Goal: Task Accomplishment & Management: Complete application form

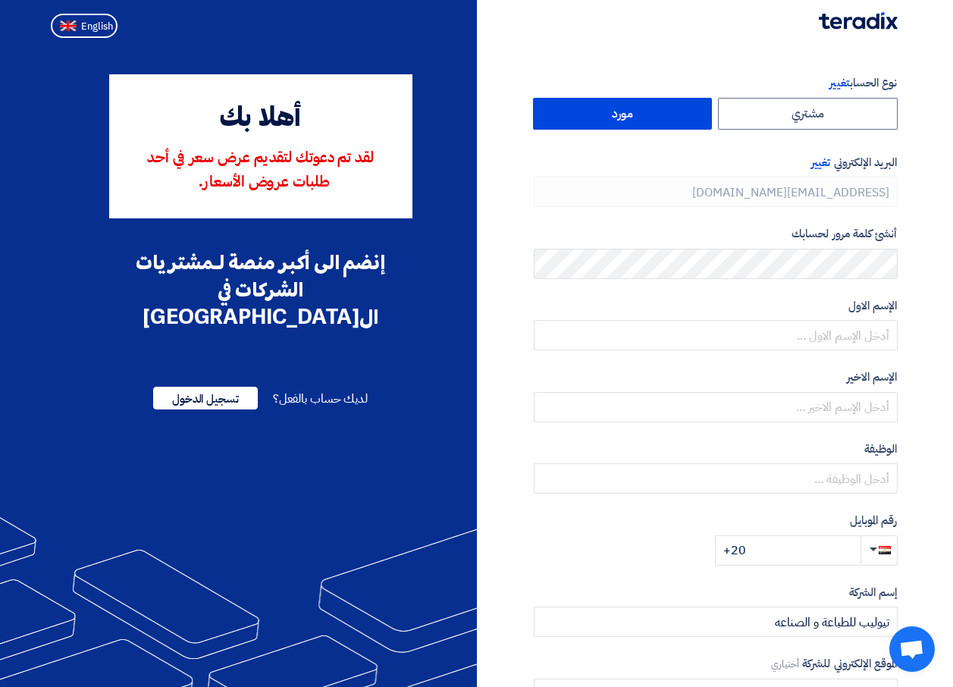
type input "[PHONE_NUMBER]"
click at [801, 116] on label "مشتري" at bounding box center [808, 114] width 180 height 32
click at [801, 116] on input "مشتري" at bounding box center [807, 114] width 178 height 30
radio input "true"
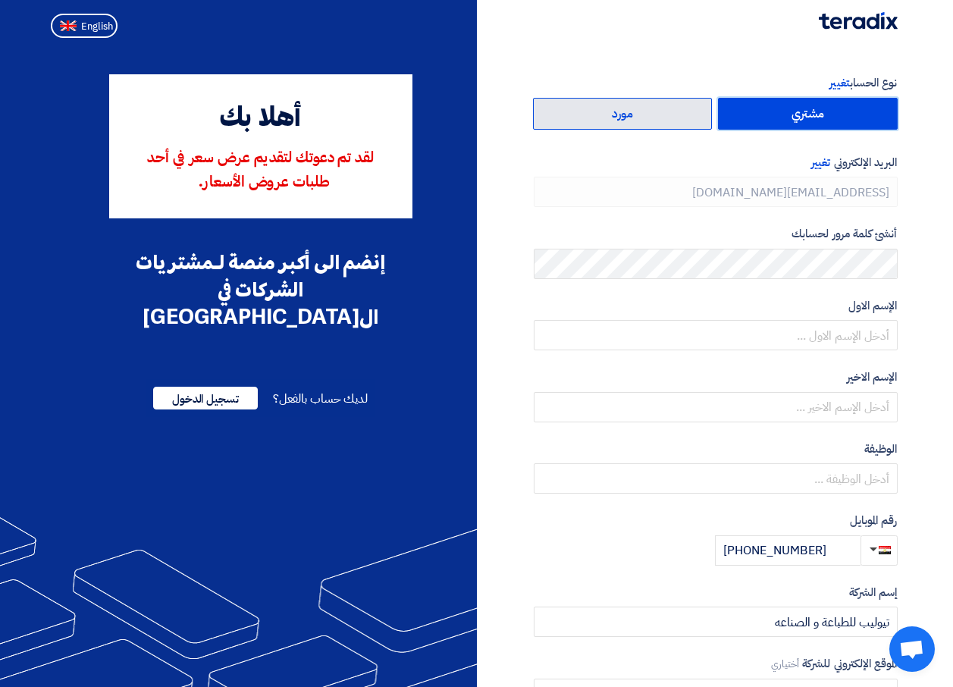
click at [671, 113] on label "مورد" at bounding box center [623, 114] width 180 height 32
click at [671, 113] on input "مورد" at bounding box center [623, 114] width 178 height 30
radio input "true"
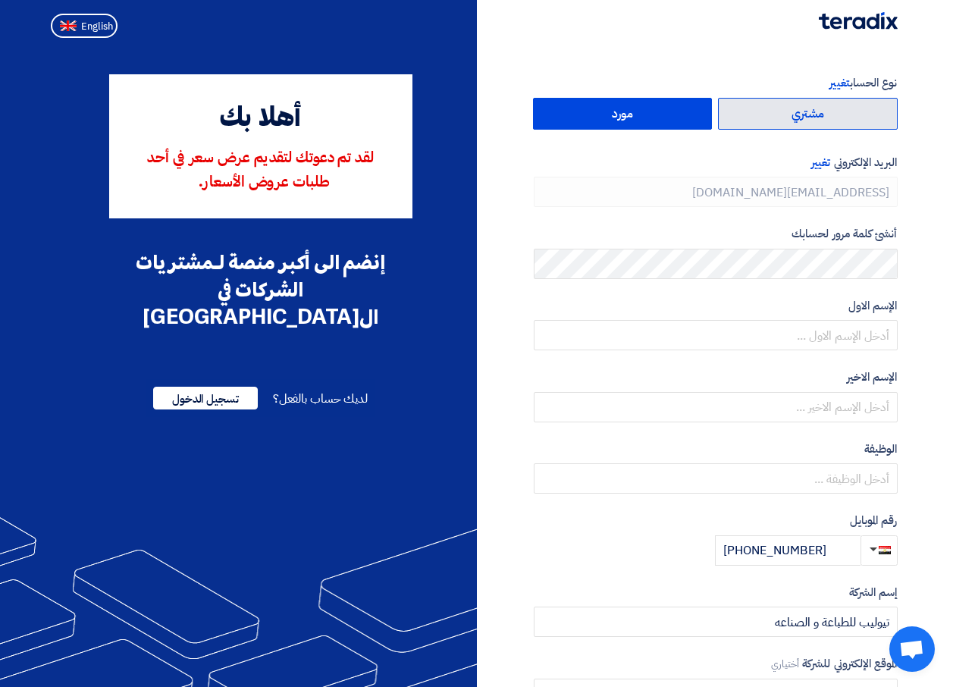
click at [798, 114] on label "مشتري" at bounding box center [808, 114] width 180 height 32
click at [798, 114] on input "مشتري" at bounding box center [807, 114] width 178 height 30
radio input "true"
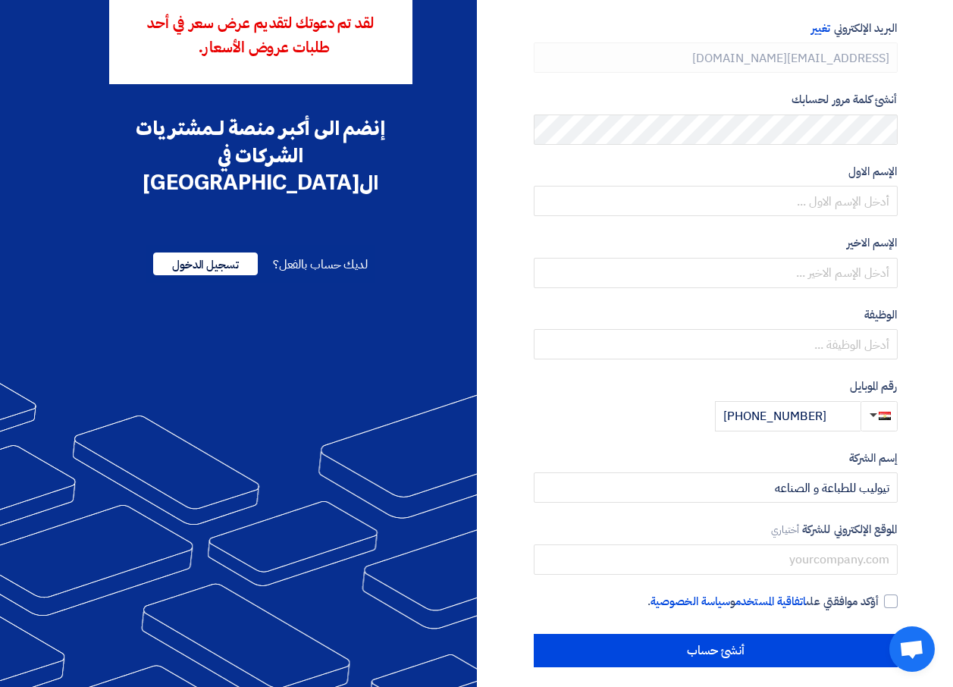
scroll to position [145, 0]
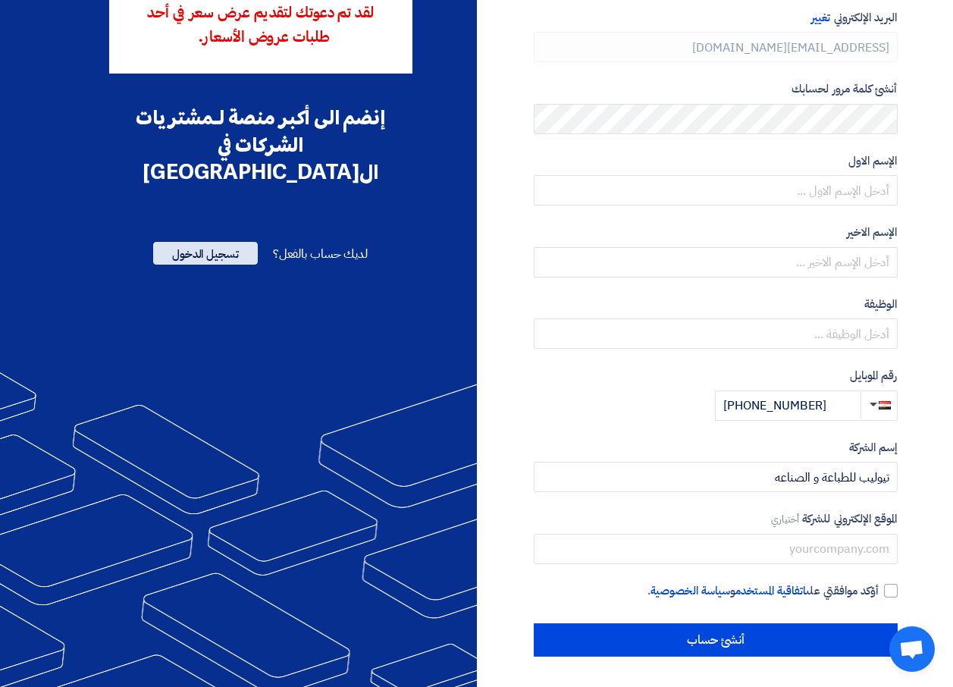
click at [207, 242] on span "تسجيل الدخول" at bounding box center [205, 253] width 105 height 23
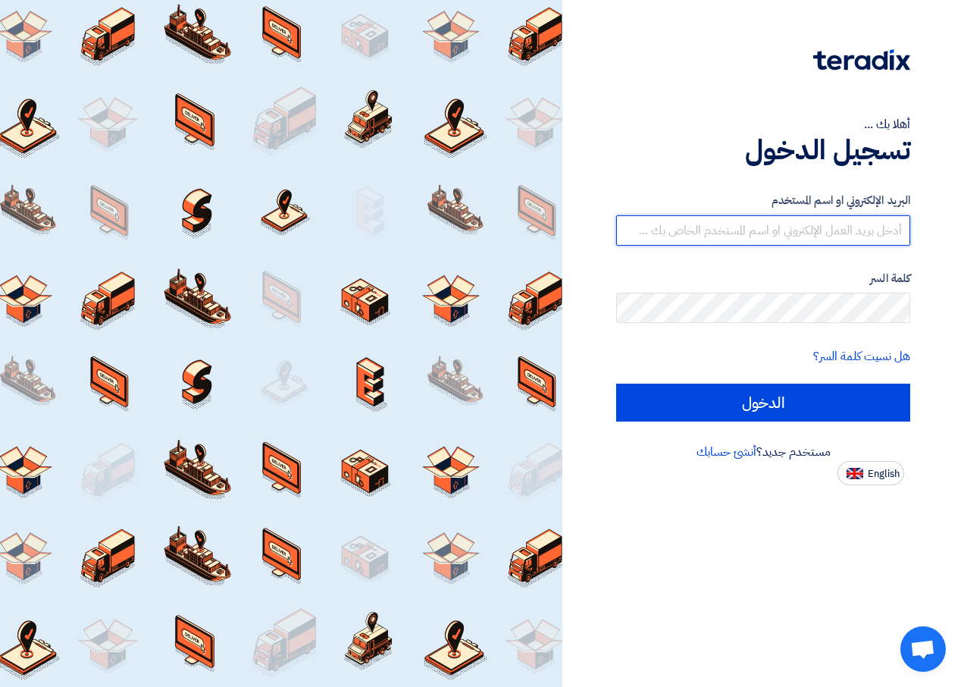
type input "[PERSON_NAME][EMAIL_ADDRESS][DOMAIN_NAME]"
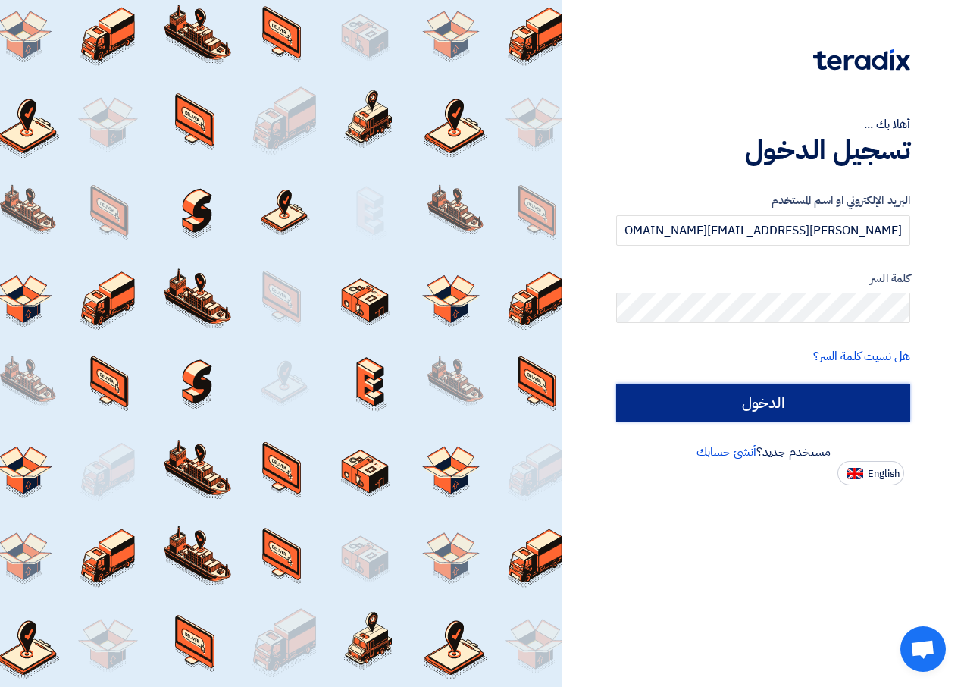
click at [837, 409] on input "الدخول" at bounding box center [763, 402] width 294 height 38
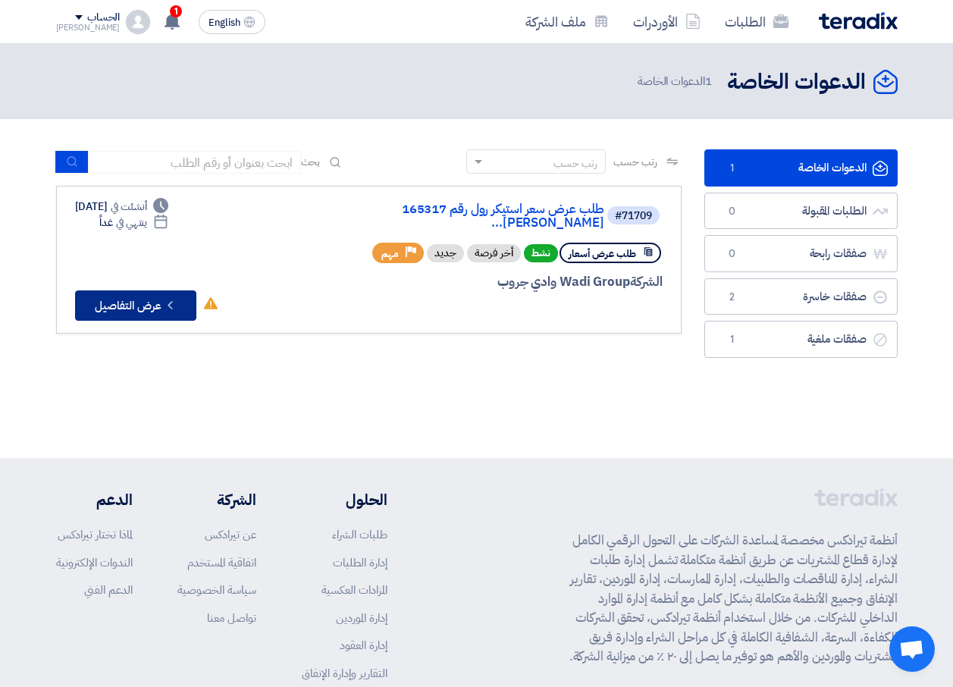
click at [149, 290] on button "Check details عرض التفاصيل" at bounding box center [135, 305] width 121 height 30
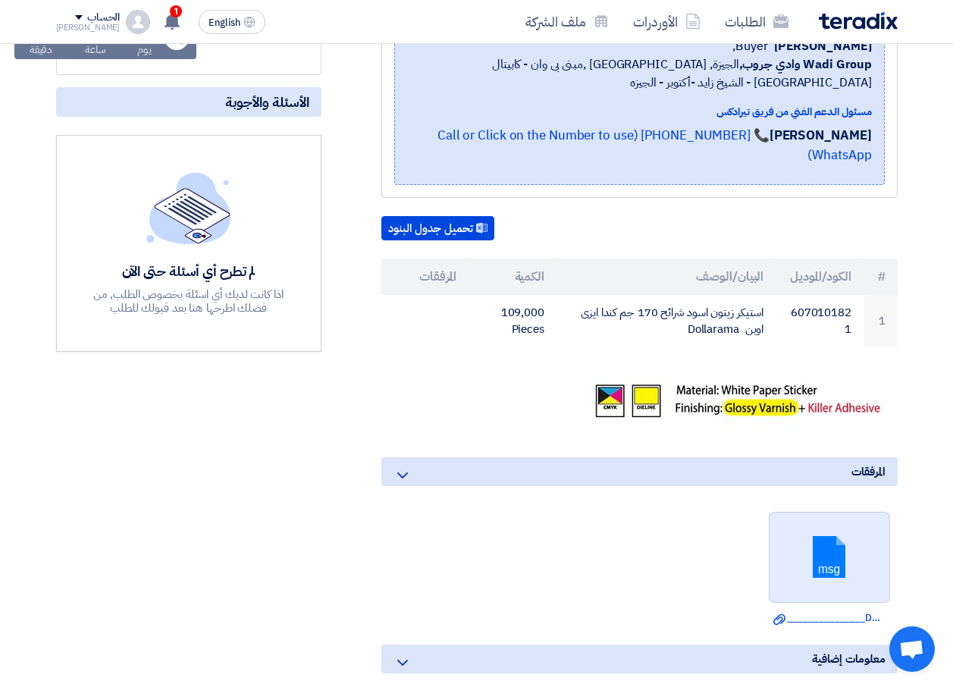
scroll to position [379, 0]
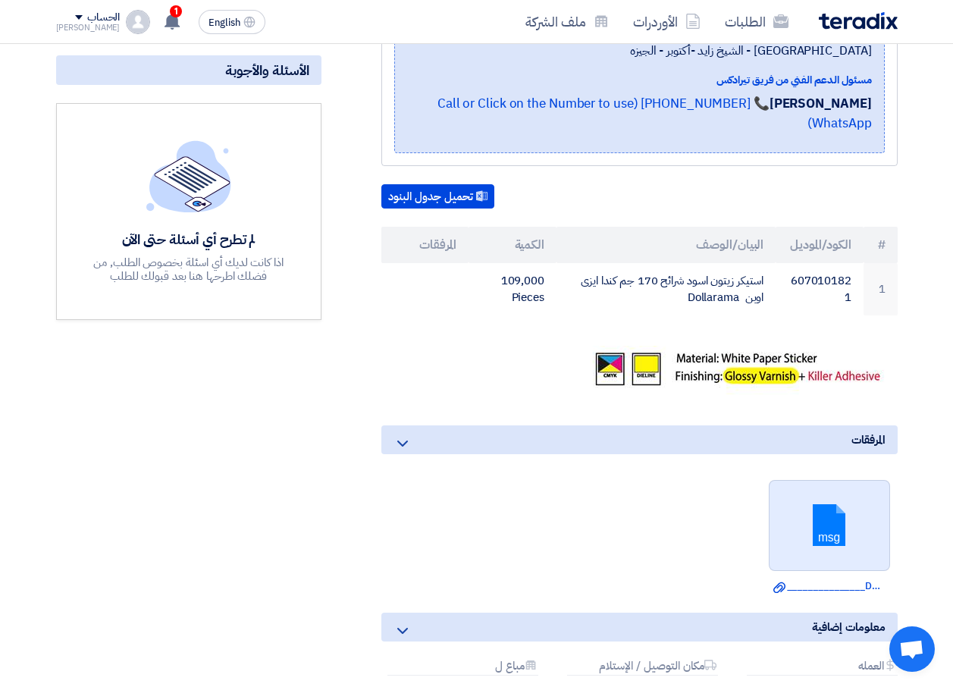
click at [843, 524] on link at bounding box center [829, 525] width 121 height 91
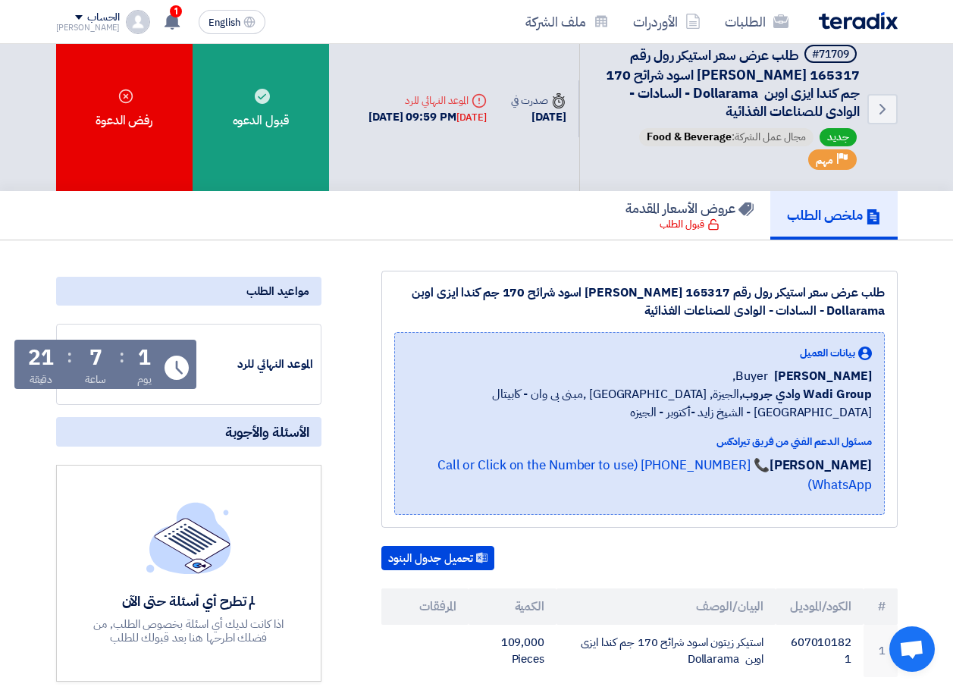
scroll to position [0, 0]
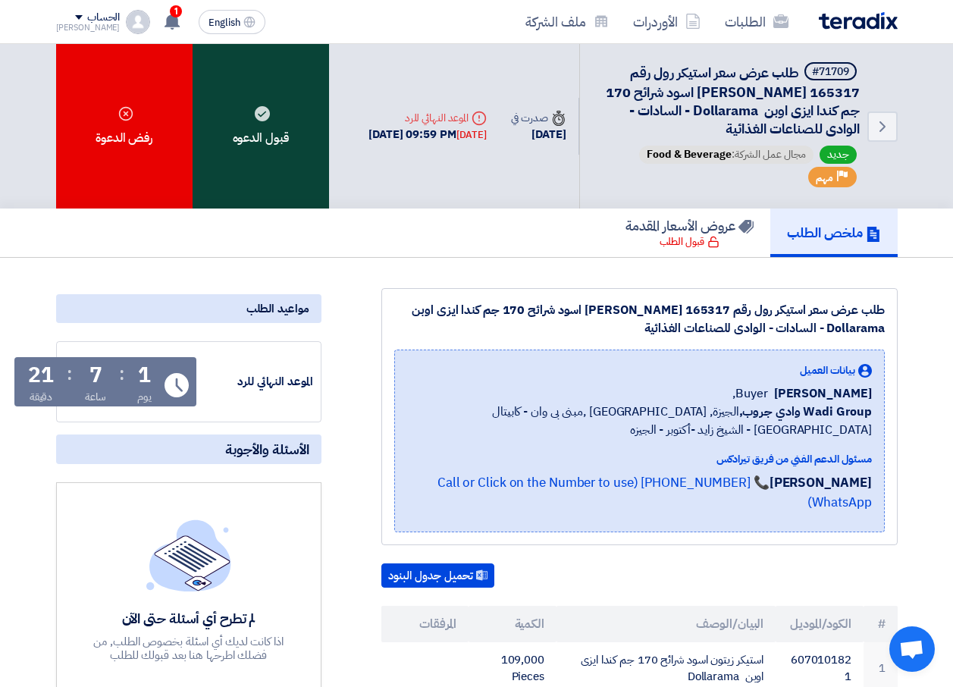
click at [300, 164] on div "قبول الدعوه" at bounding box center [260, 126] width 136 height 164
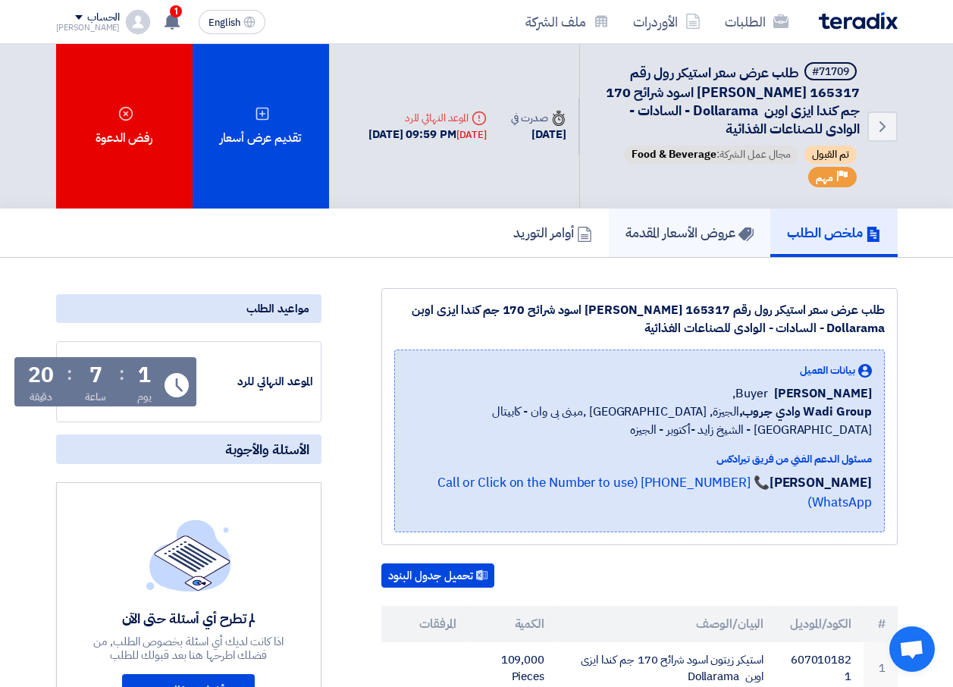
click at [695, 239] on h5 "عروض الأسعار المقدمة" at bounding box center [689, 232] width 128 height 17
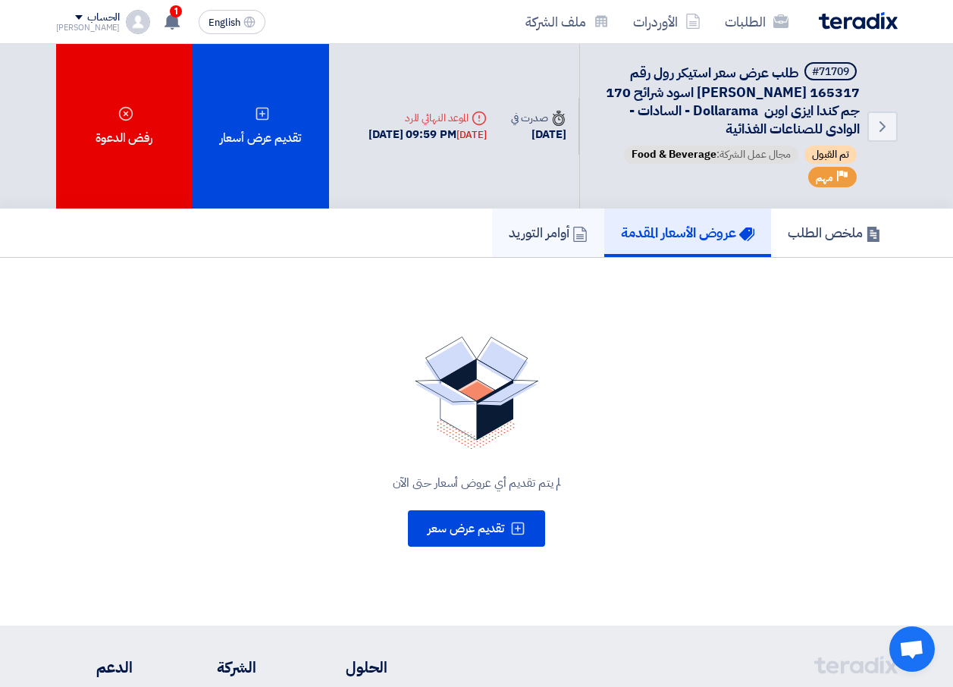
click at [537, 238] on h5 "أوامر التوريد" at bounding box center [548, 232] width 79 height 17
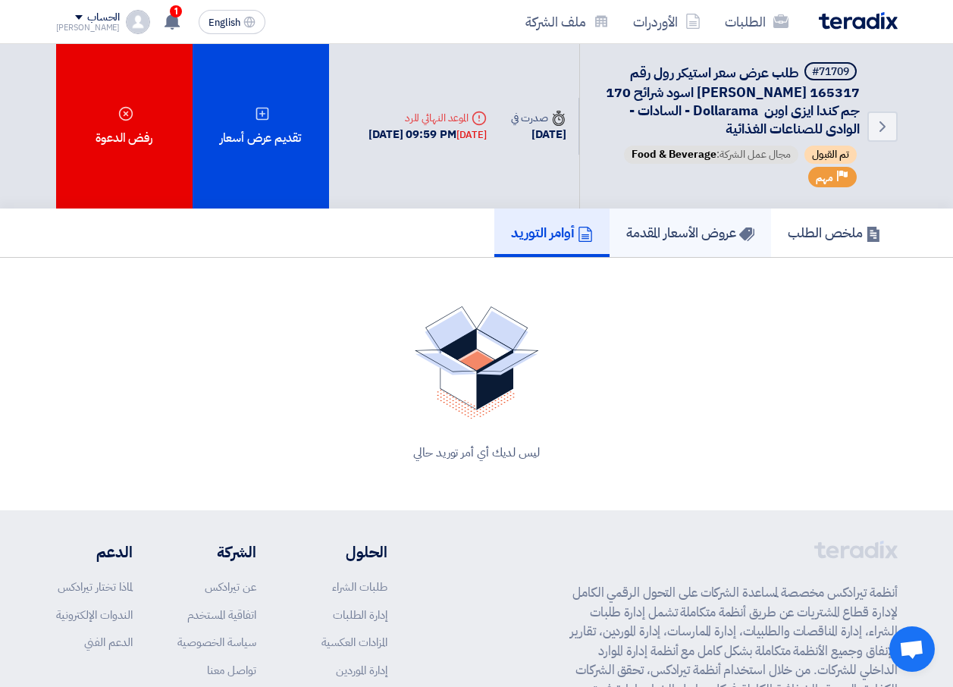
click at [719, 238] on h5 "عروض الأسعار المقدمة" at bounding box center [690, 232] width 128 height 17
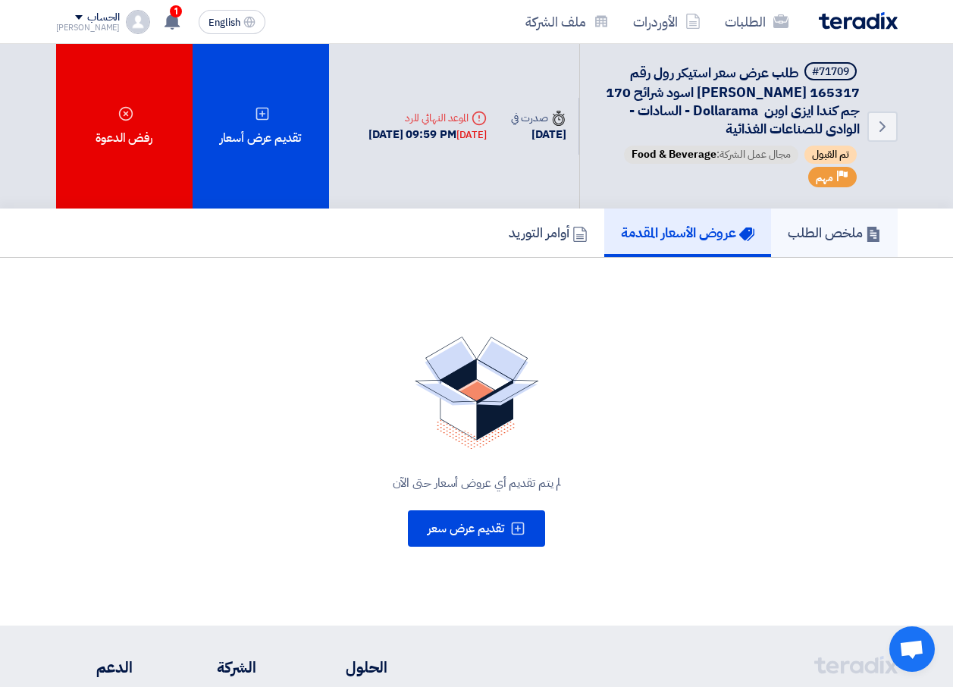
click at [829, 239] on h5 "ملخص الطلب" at bounding box center [833, 232] width 93 height 17
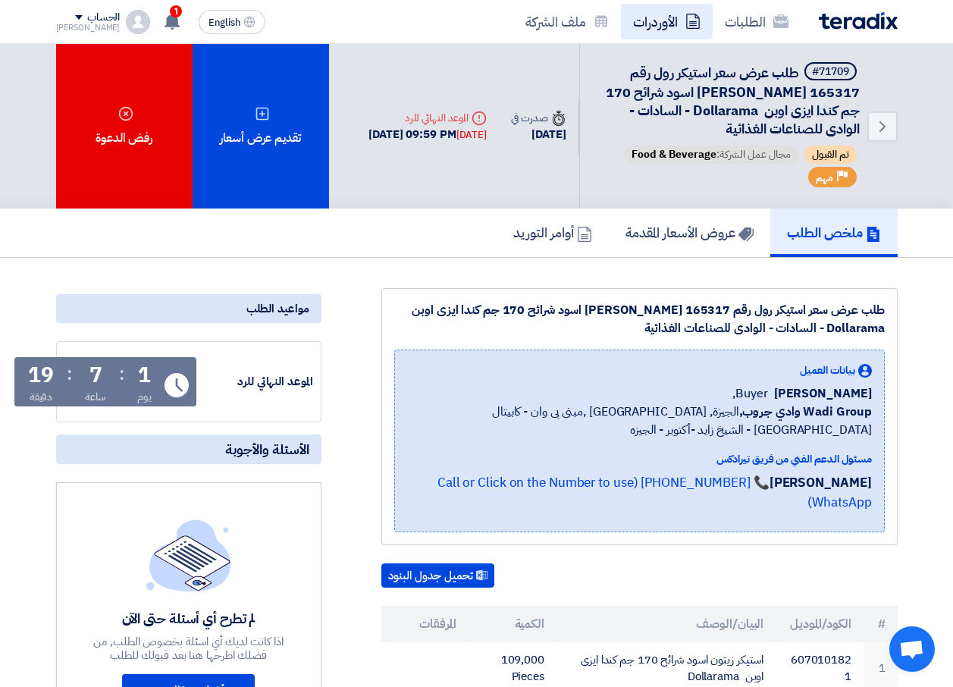
click at [642, 29] on link "الأوردرات" at bounding box center [667, 22] width 92 height 36
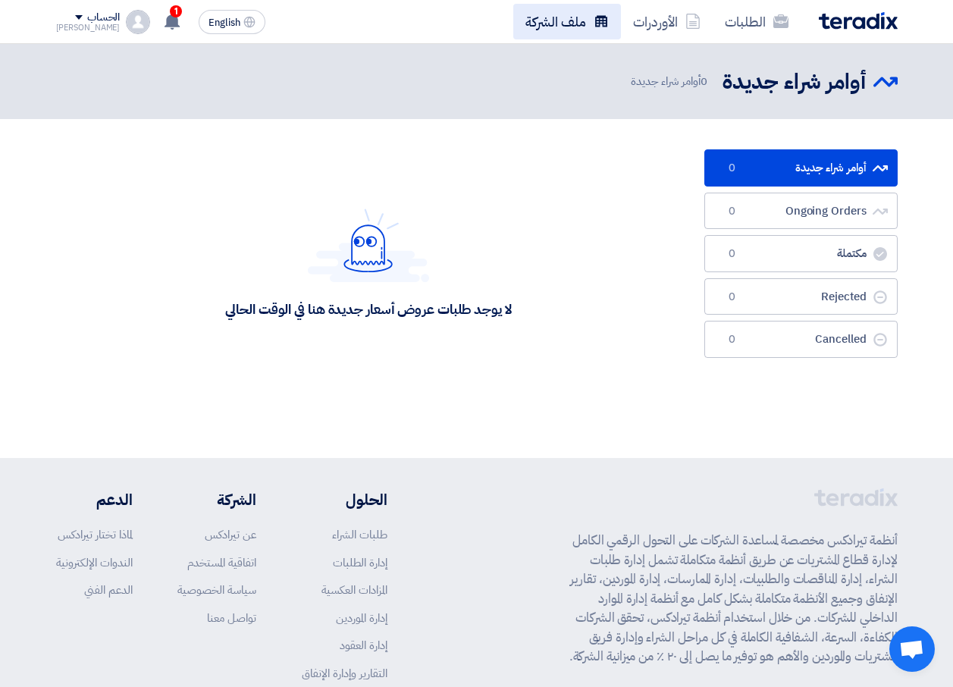
click at [600, 23] on use at bounding box center [601, 20] width 12 height 11
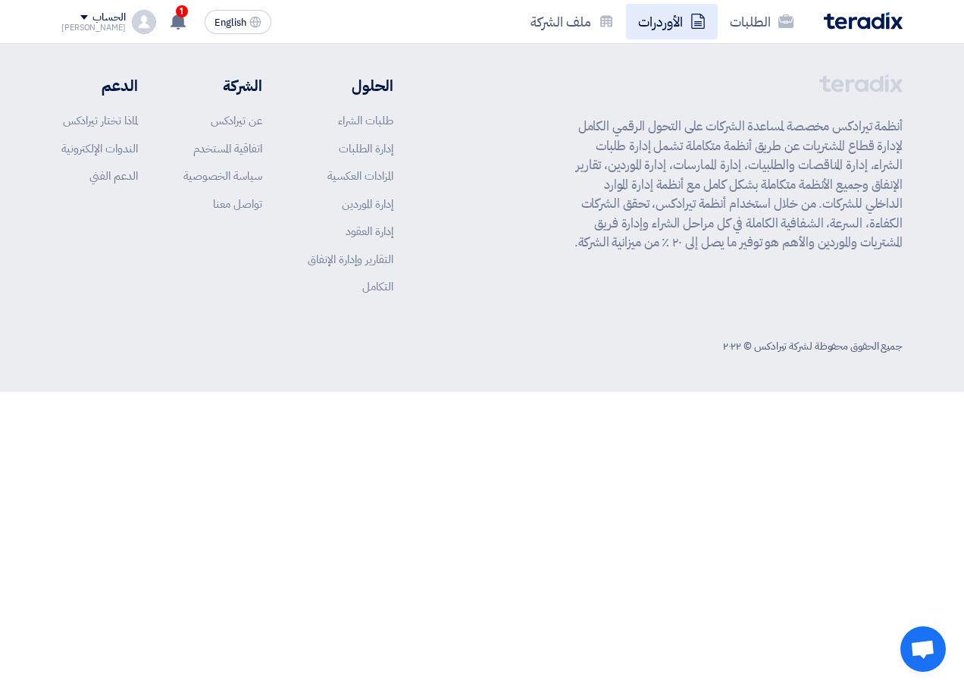
click at [684, 20] on link "الأوردرات" at bounding box center [672, 22] width 92 height 36
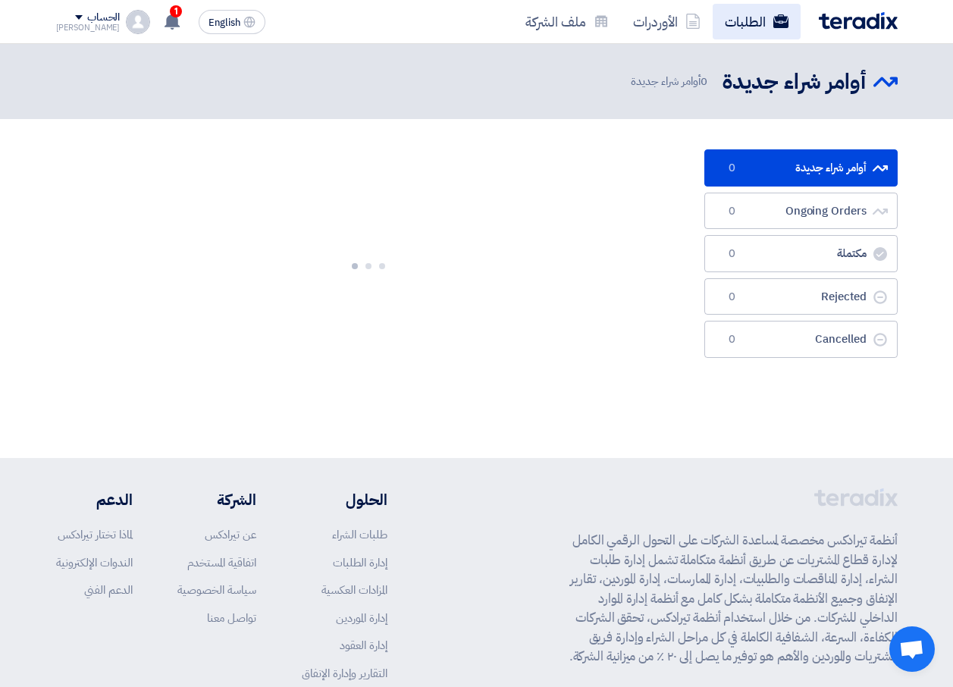
click at [737, 23] on link "الطلبات" at bounding box center [756, 22] width 88 height 36
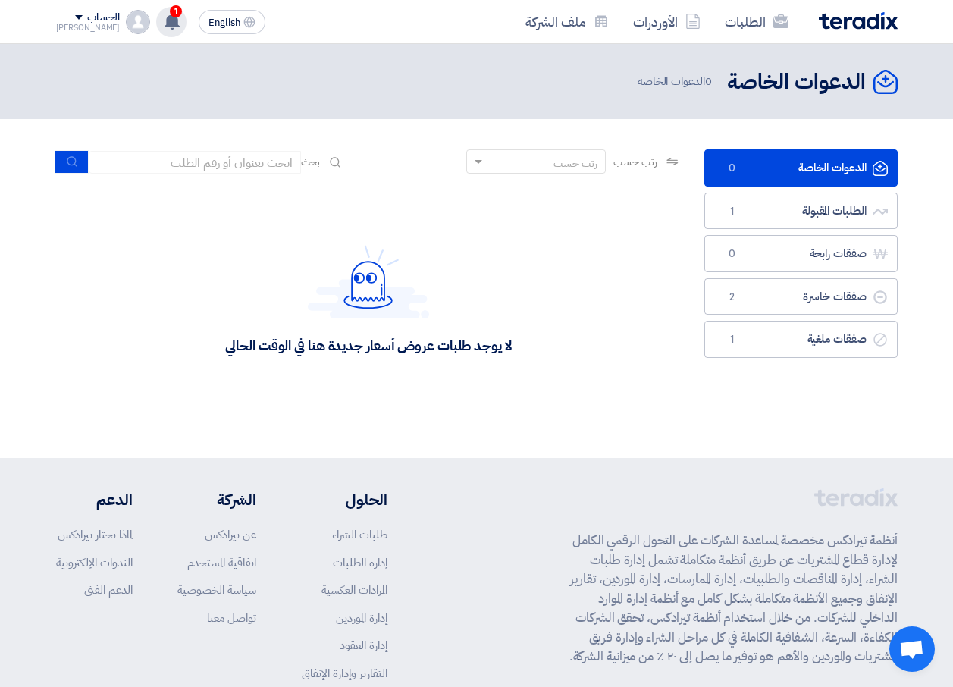
click at [164, 19] on icon at bounding box center [172, 21] width 17 height 17
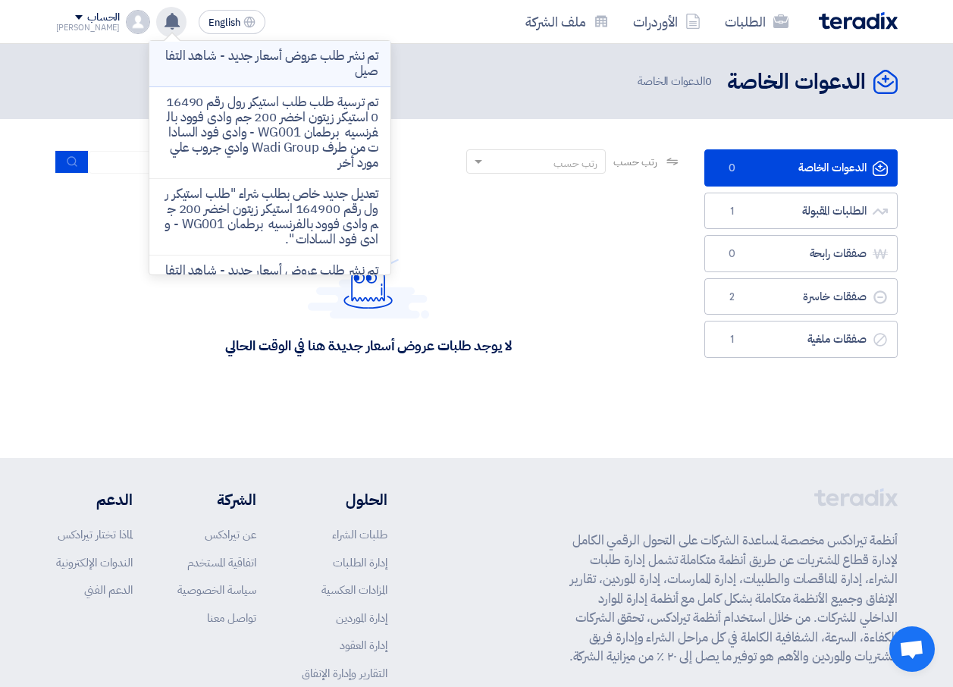
click at [280, 59] on p "تم نشر طلب عروض أسعار جديد - شاهد التفاصيل" at bounding box center [269, 64] width 217 height 30
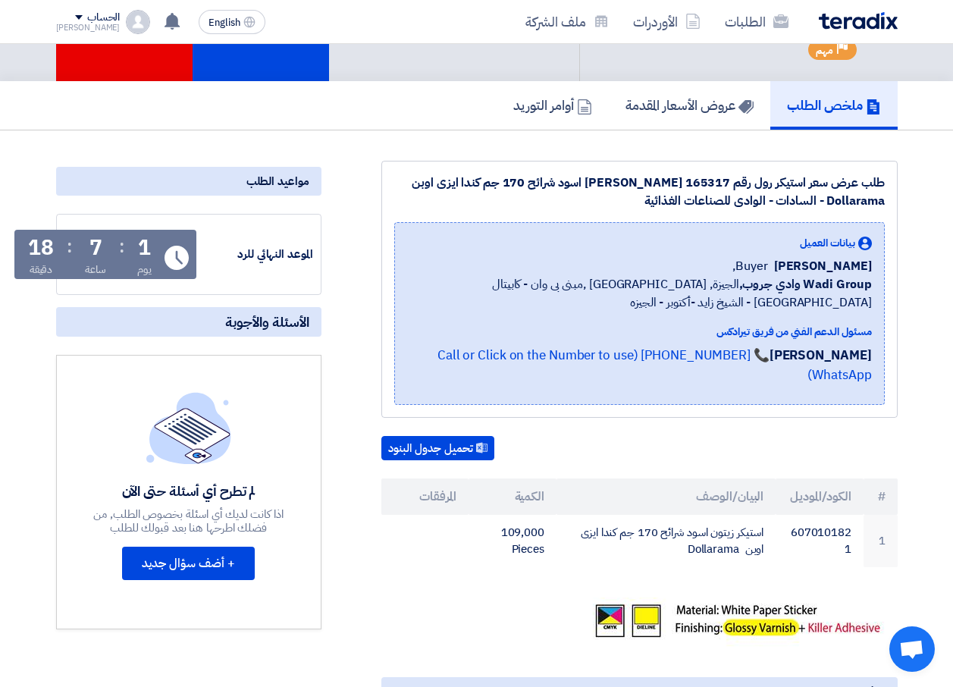
scroll to position [76, 0]
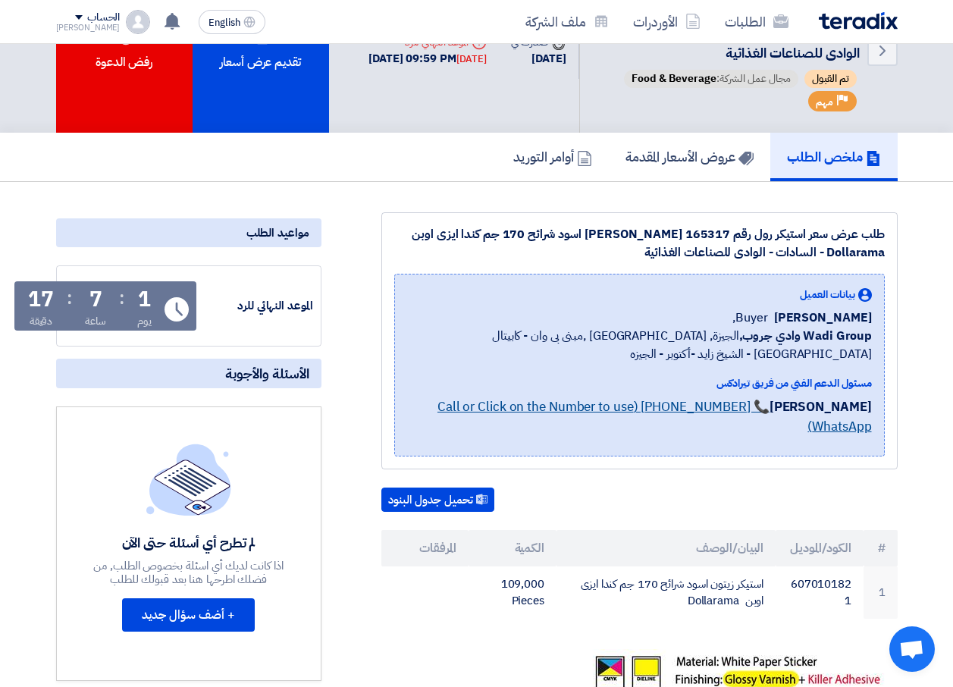
click at [744, 408] on link "📞 [PHONE_NUMBER] (Call or Click on the Number to use WhatsApp)" at bounding box center [654, 416] width 434 height 39
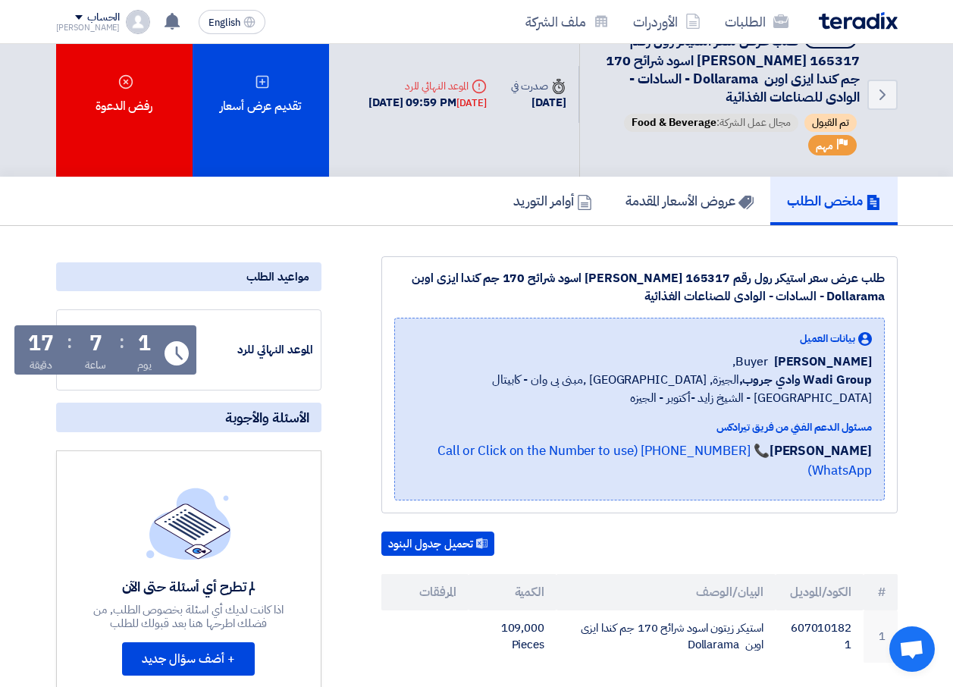
scroll to position [0, 0]
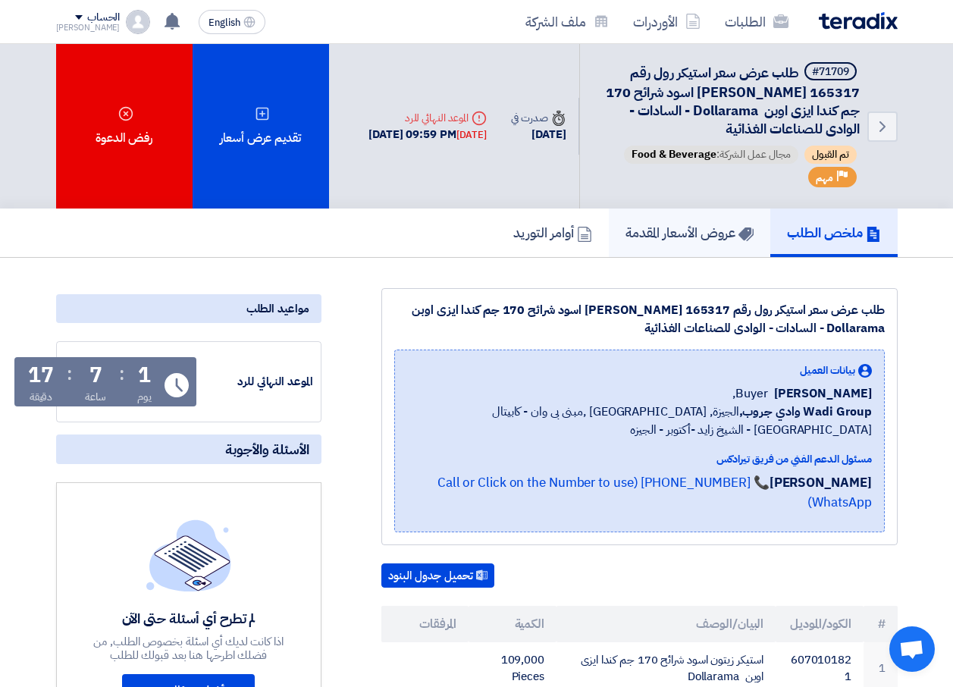
click at [716, 249] on link "عروض الأسعار المقدمة" at bounding box center [689, 232] width 161 height 49
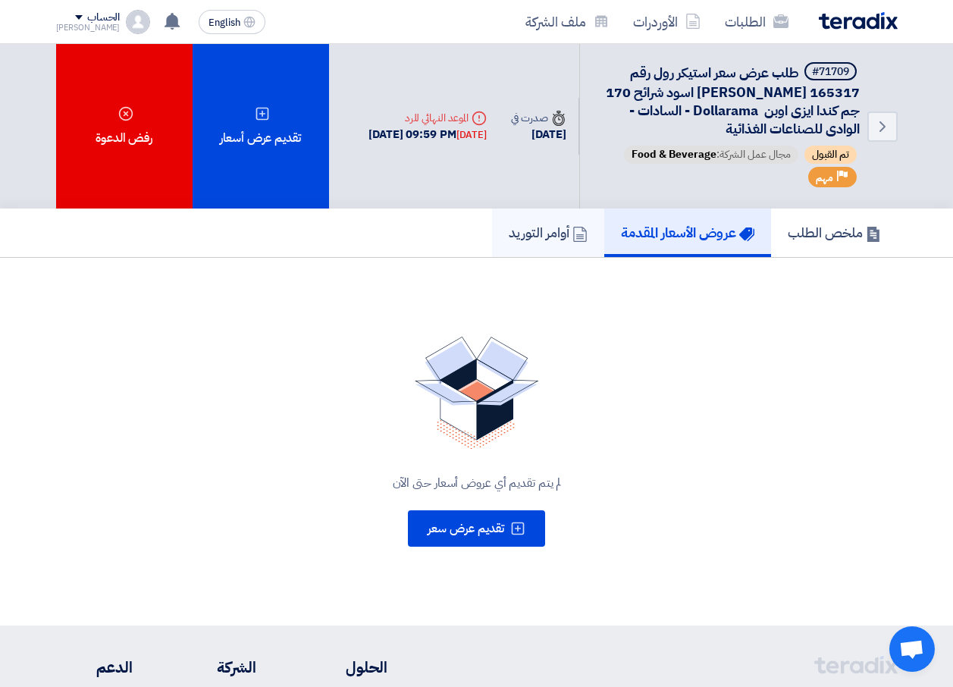
click at [559, 249] on link "أوامر التوريد" at bounding box center [548, 232] width 112 height 49
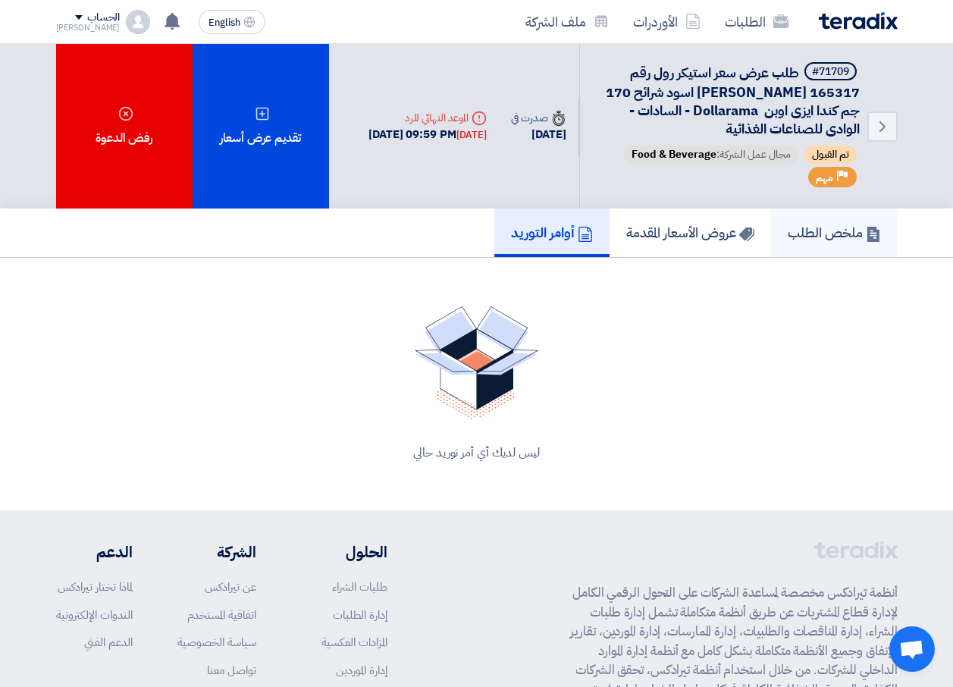
click at [865, 241] on icon at bounding box center [872, 234] width 15 height 15
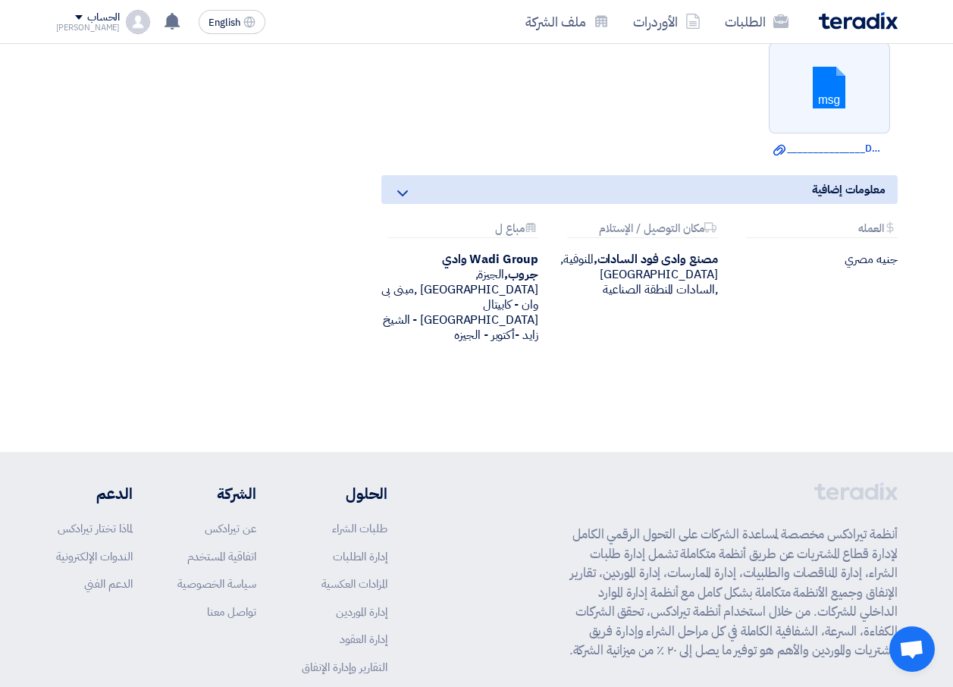
scroll to position [879, 0]
